Goal: Task Accomplishment & Management: Manage account settings

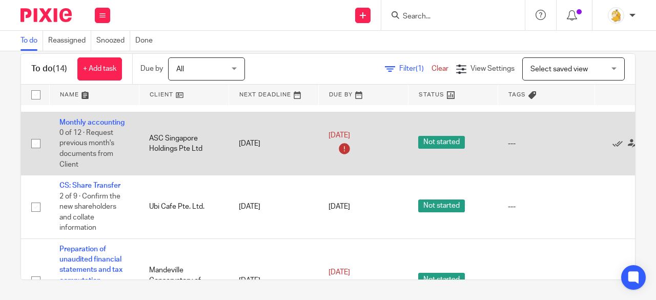
scroll to position [717, 0]
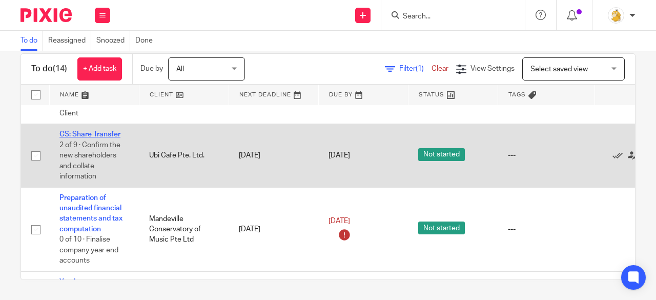
click at [100, 131] on link "CS: Share Transfer" at bounding box center [89, 134] width 61 height 7
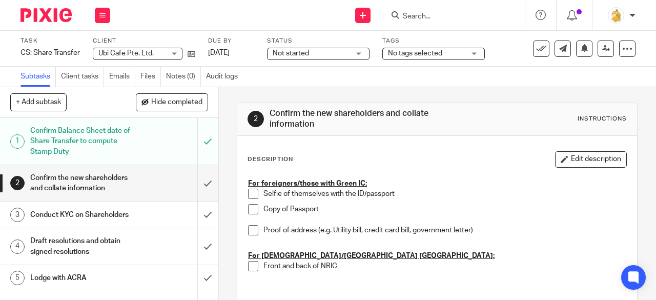
scroll to position [137, 0]
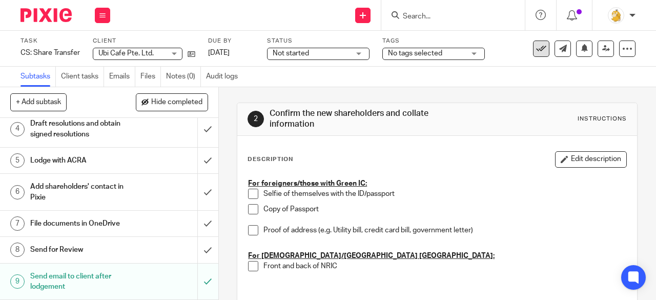
click at [536, 51] on icon at bounding box center [541, 49] width 10 height 10
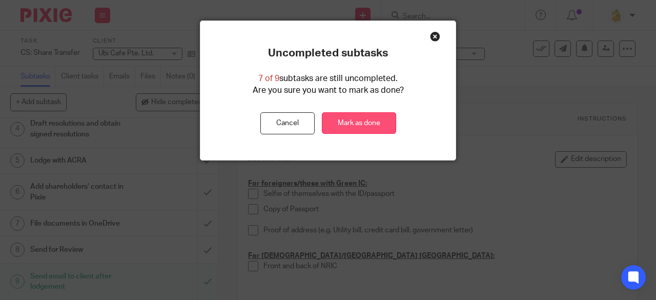
click at [342, 123] on link "Mark as done" at bounding box center [359, 123] width 74 height 22
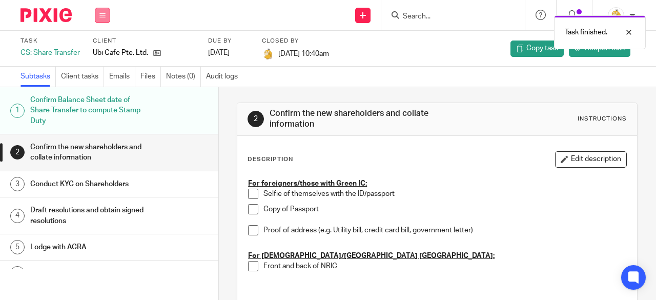
click at [104, 16] on icon at bounding box center [102, 15] width 6 height 6
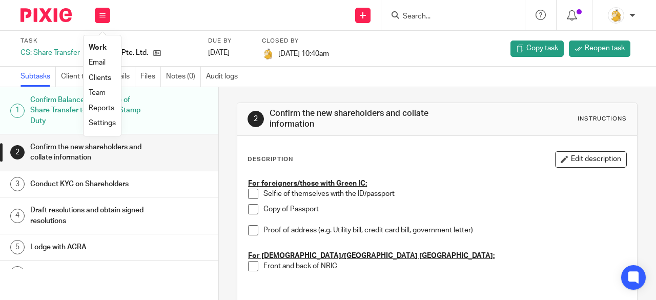
click at [99, 51] on link "Work" at bounding box center [98, 47] width 18 height 7
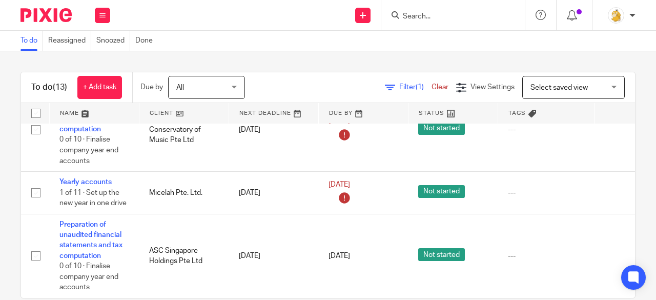
scroll to position [778, 0]
